Goal: Register for event/course

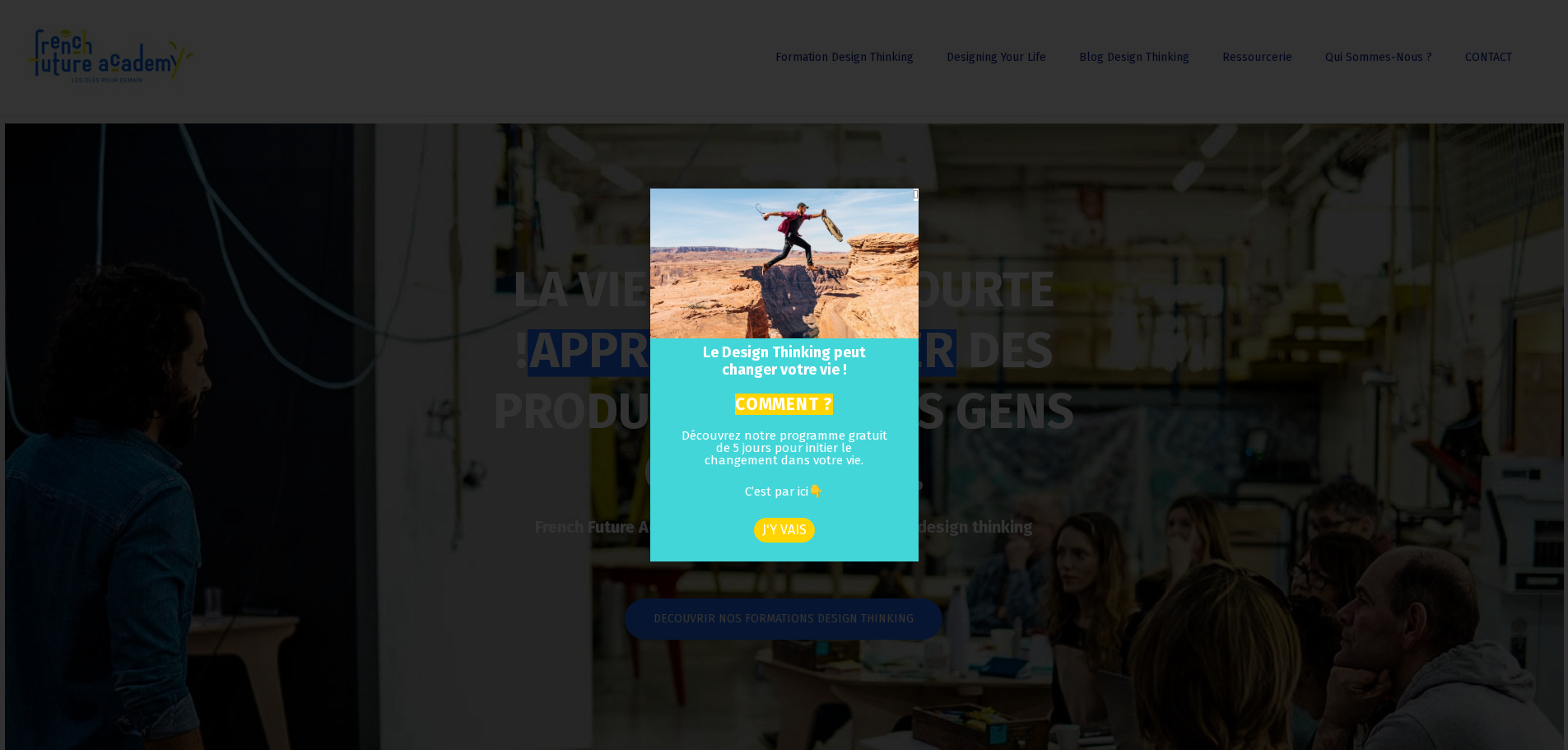
click at [793, 523] on span "J'Y VAIS" at bounding box center [784, 530] width 44 height 13
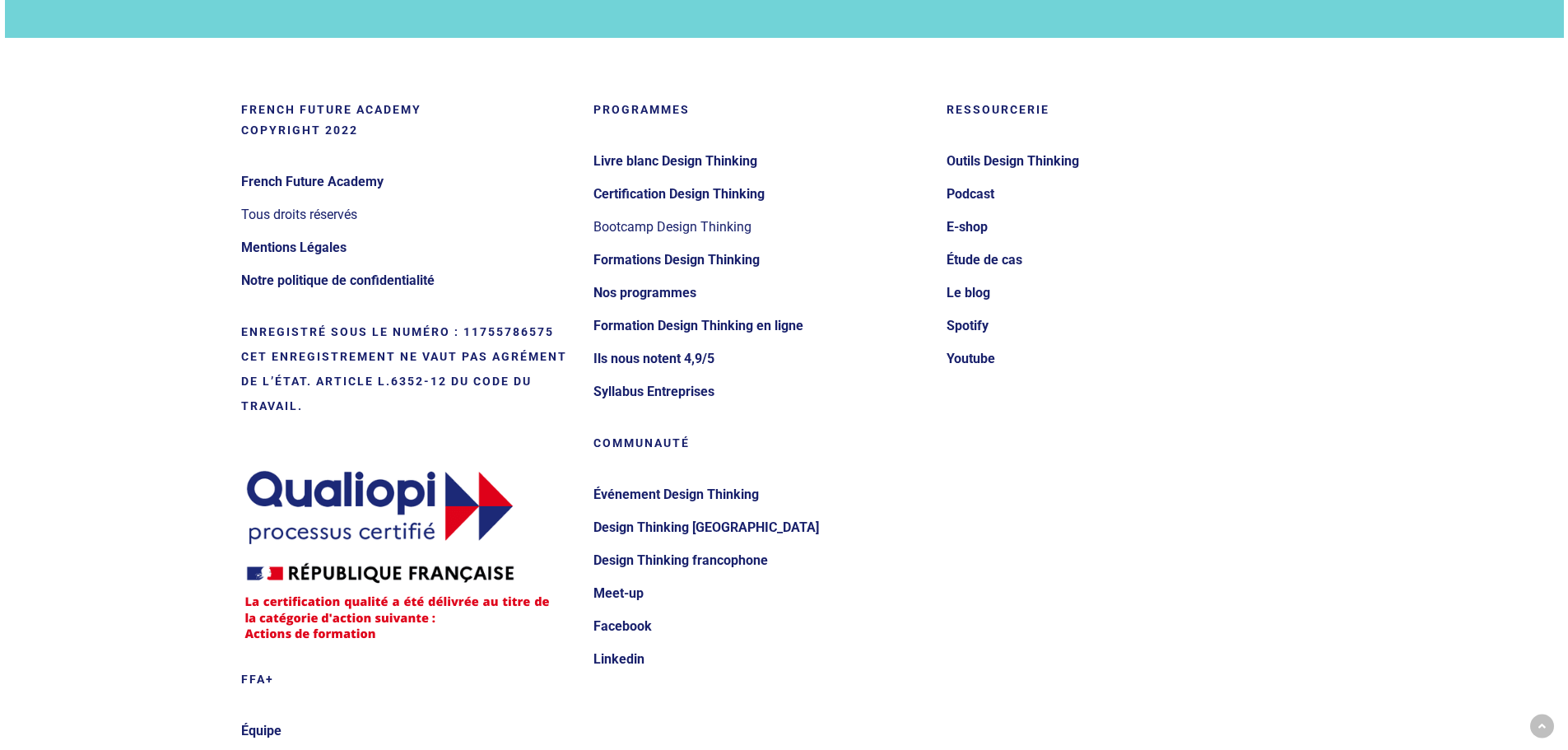
scroll to position [1727, 0]
click at [735, 227] on li "Bootcamp Design Thinking" at bounding box center [760, 226] width 332 height 33
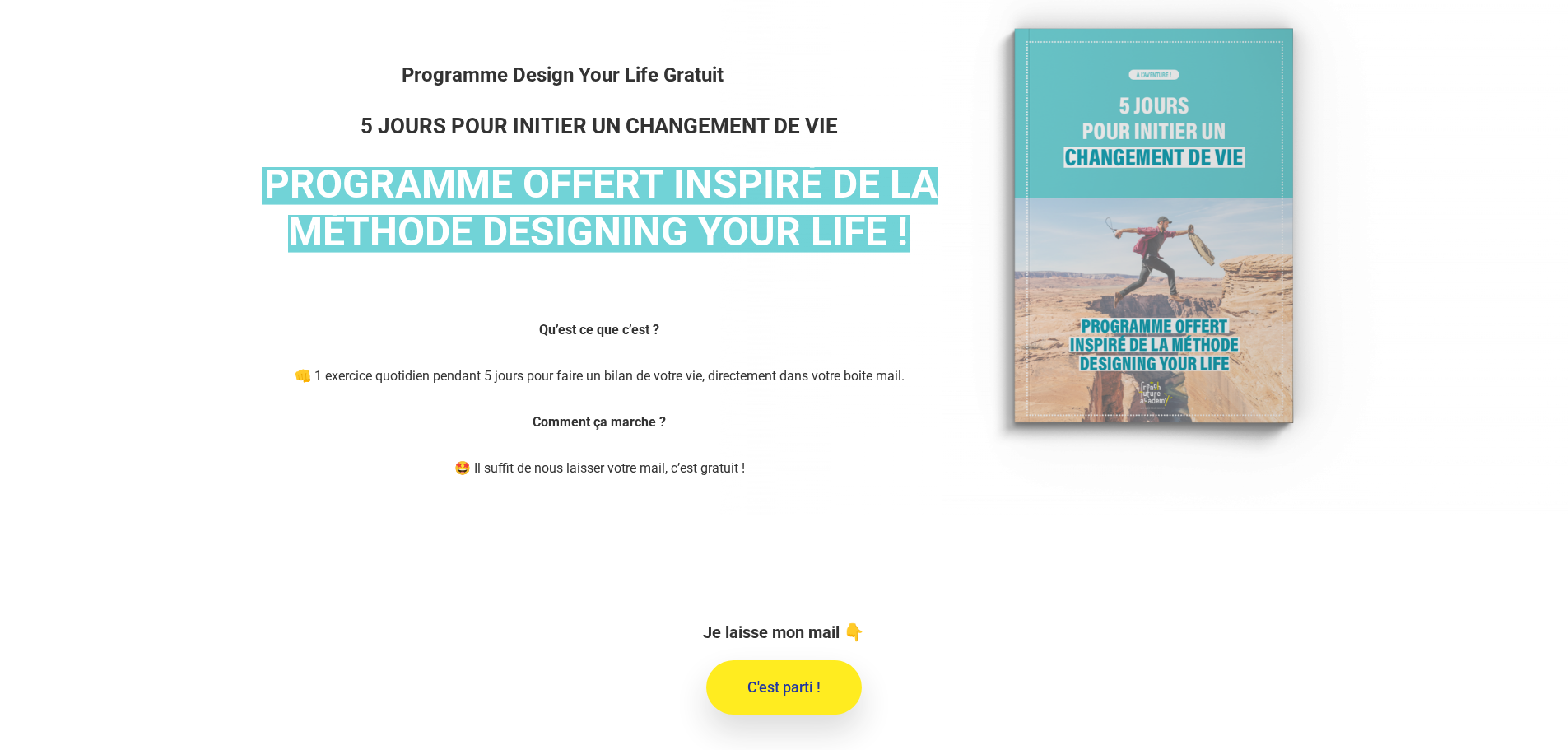
scroll to position [246, 0]
click at [820, 680] on span "C'est parti !" at bounding box center [783, 687] width 73 height 17
